Goal: Information Seeking & Learning: Find specific fact

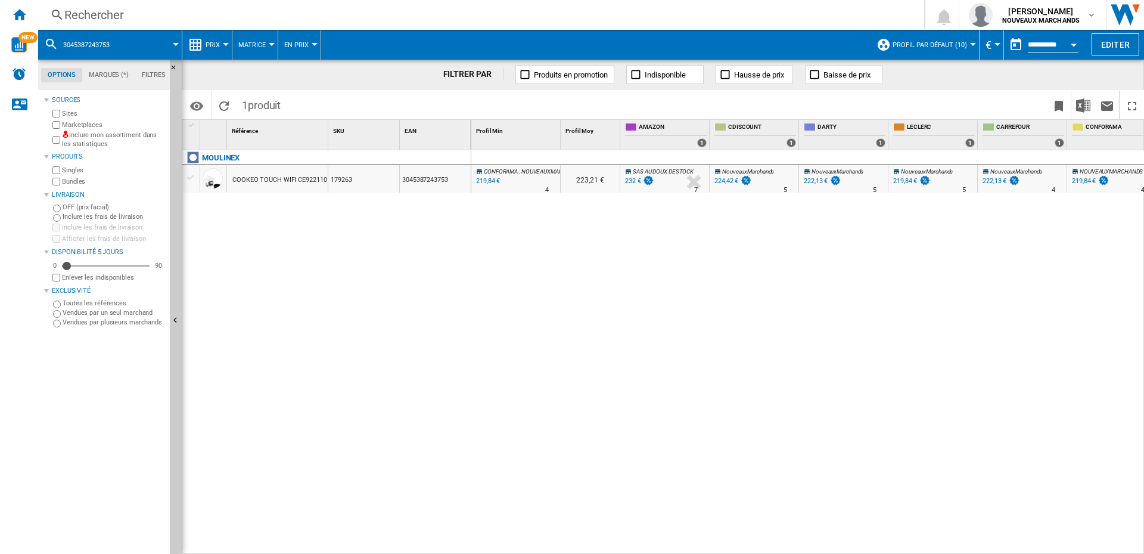
click at [128, 8] on div "Rechercher" at bounding box center [478, 15] width 829 height 17
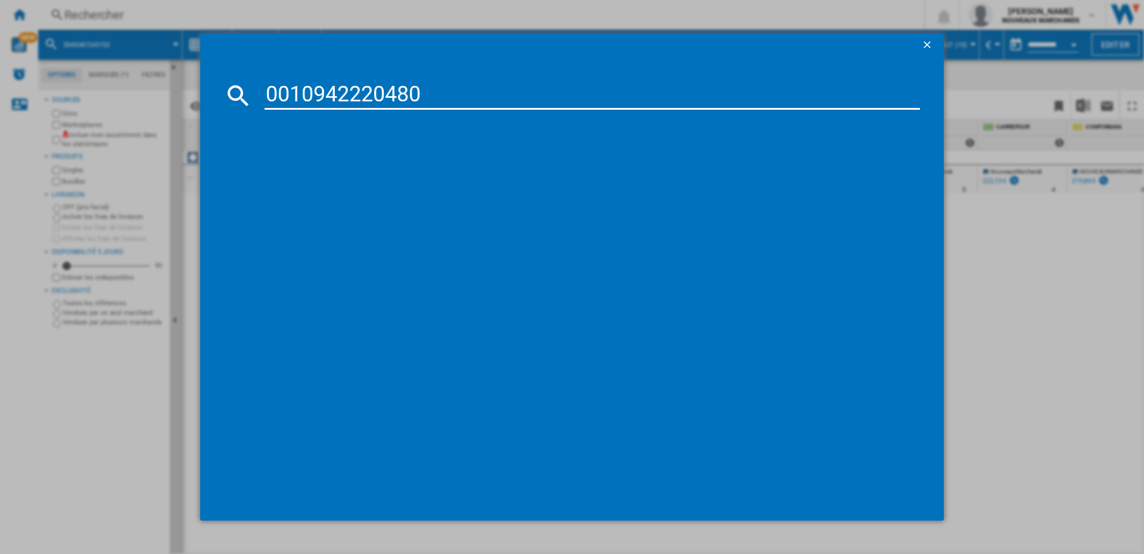
type input "0010942220480"
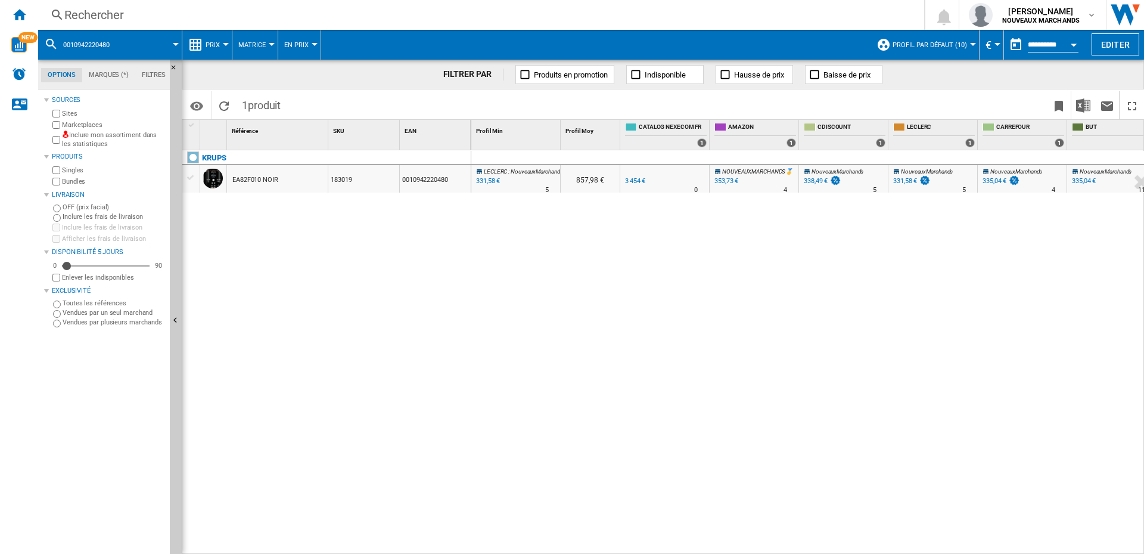
click at [484, 179] on div "331,58 €" at bounding box center [487, 181] width 26 height 12
click at [179, 11] on div "Rechercher" at bounding box center [478, 15] width 829 height 17
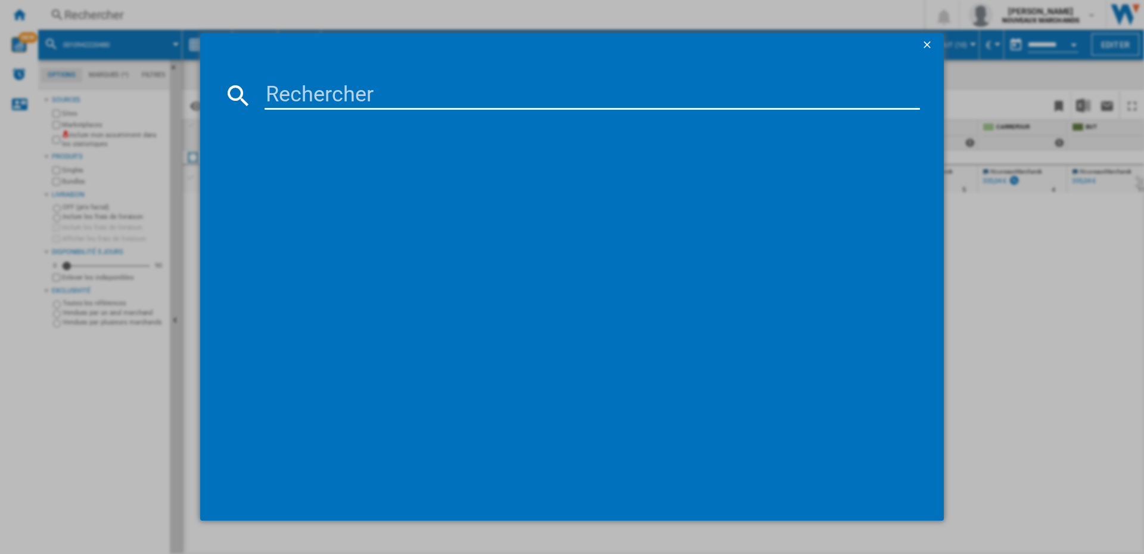
type input "3838782528941"
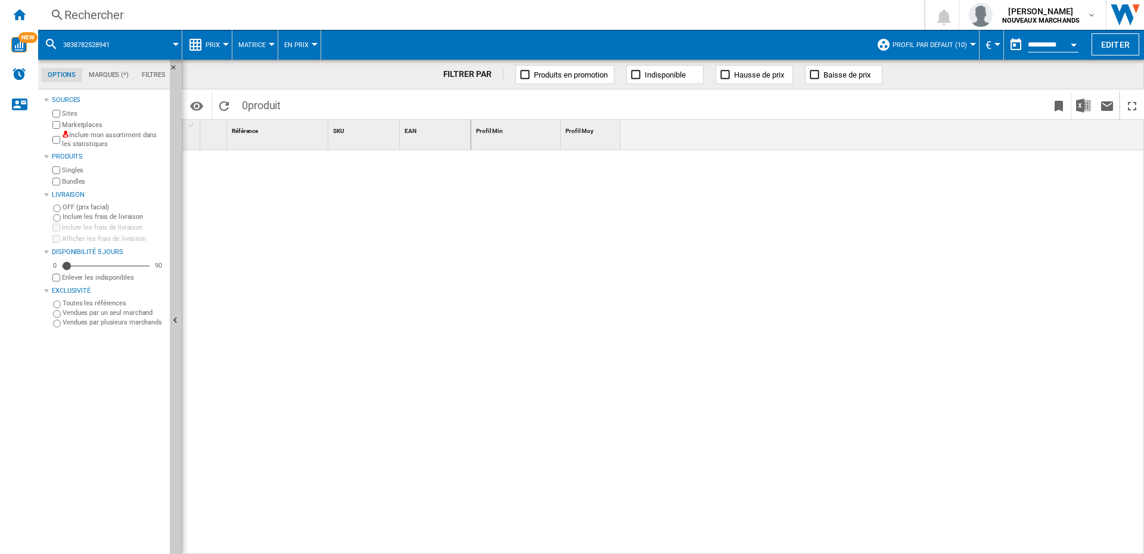
click at [182, 19] on div "Rechercher" at bounding box center [478, 15] width 829 height 17
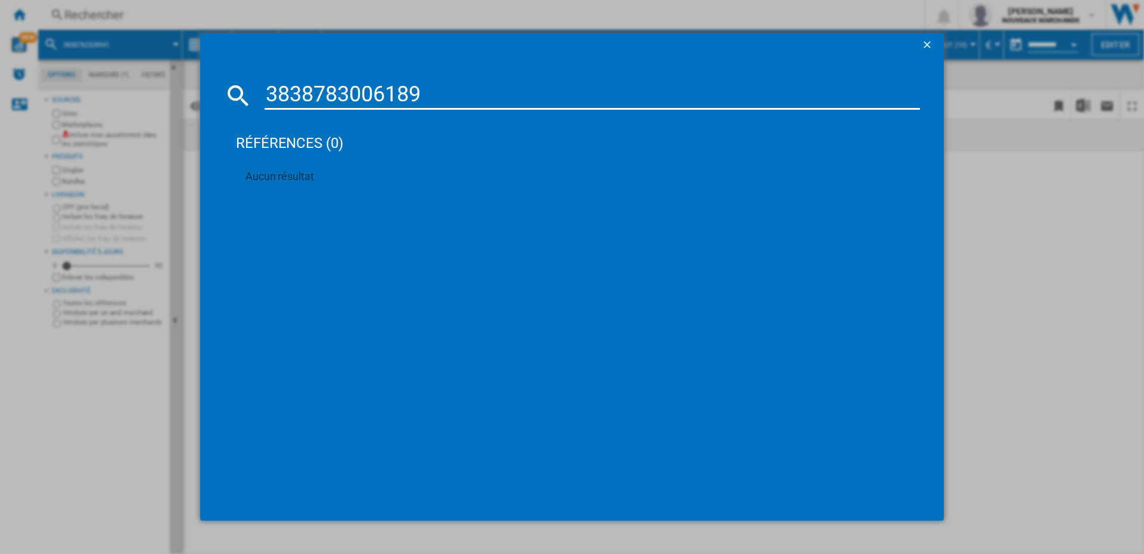
click at [330, 93] on input "3838783006189" at bounding box center [592, 95] width 655 height 29
paste input "2860300"
type input "3838782860300"
